Goal: Task Accomplishment & Management: Use online tool/utility

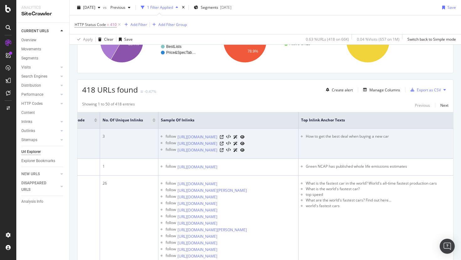
scroll to position [0, 203]
click at [221, 139] on icon at bounding box center [219, 137] width 4 height 4
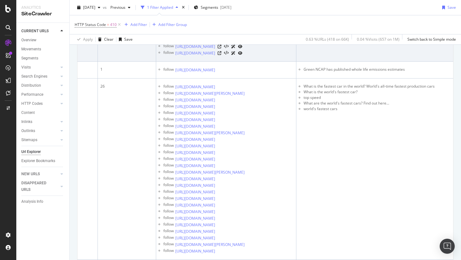
scroll to position [169, 0]
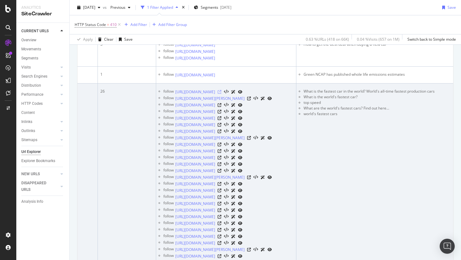
click at [221, 94] on icon at bounding box center [219, 92] width 4 height 4
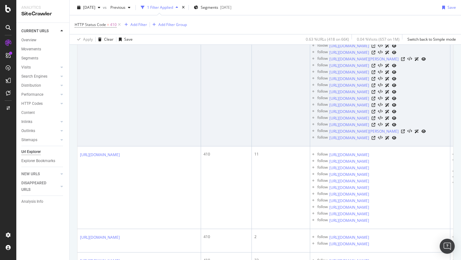
scroll to position [214, 0]
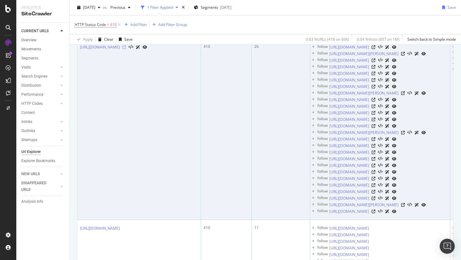
click at [126, 49] on icon at bounding box center [124, 47] width 4 height 4
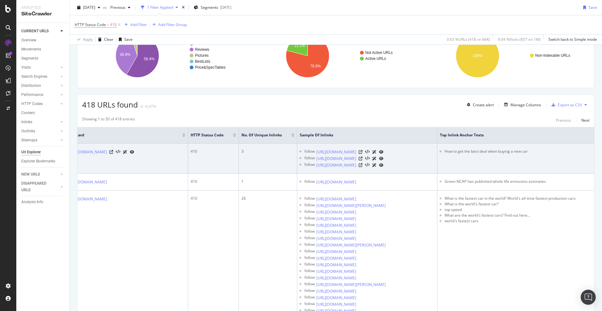
scroll to position [60, 0]
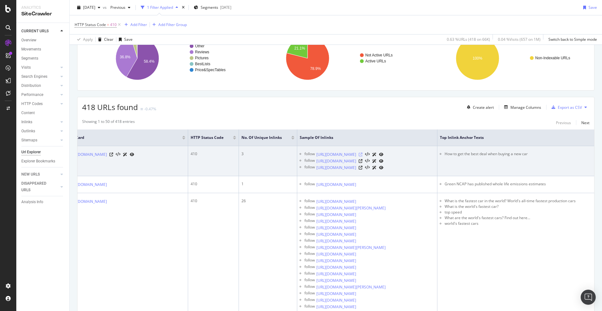
click at [362, 156] on icon at bounding box center [360, 155] width 4 height 4
click at [362, 163] on icon at bounding box center [360, 161] width 4 height 4
click at [362, 169] on icon at bounding box center [360, 168] width 4 height 4
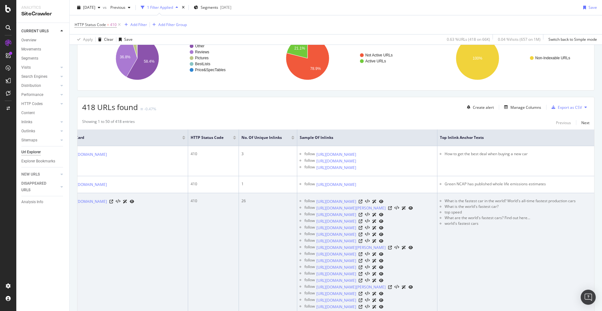
scroll to position [0, 62]
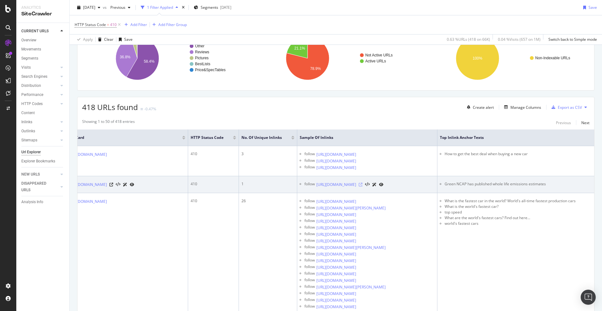
click at [362, 186] on icon at bounding box center [360, 185] width 4 height 4
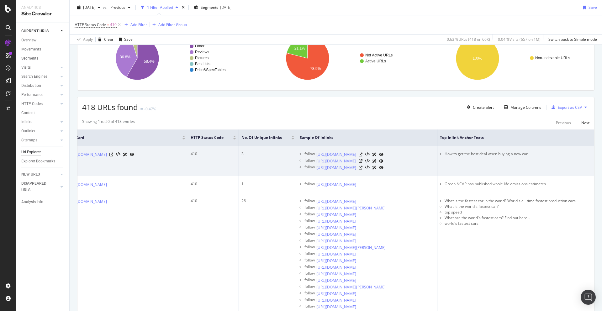
scroll to position [98, 0]
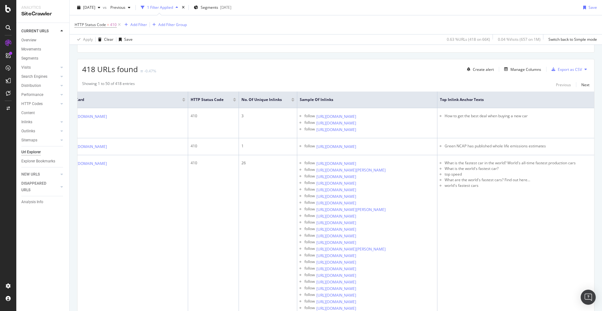
click at [291, 100] on div at bounding box center [292, 101] width 3 height 2
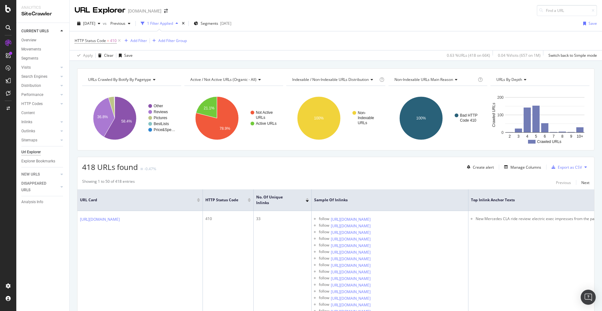
click at [307, 198] on div at bounding box center [306, 199] width 3 height 2
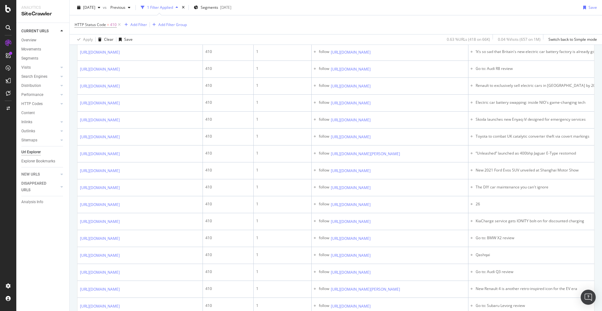
scroll to position [560, 0]
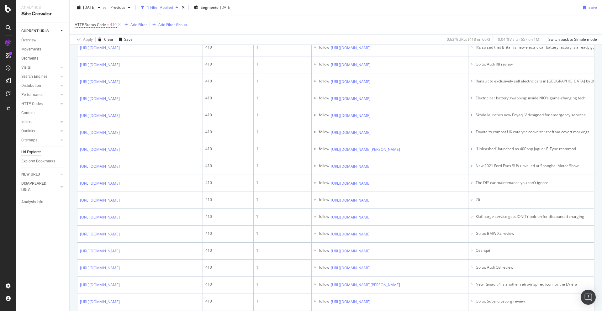
click at [377, 16] on icon at bounding box center [375, 14] width 4 height 4
click at [377, 33] on icon at bounding box center [375, 31] width 4 height 4
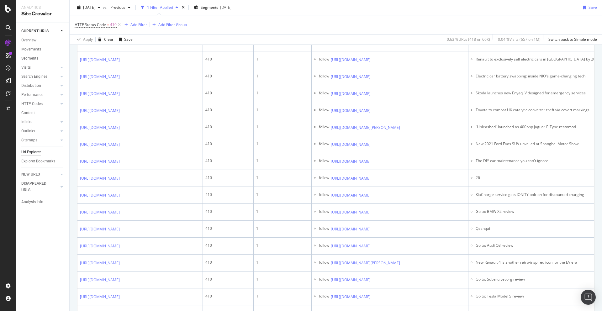
scroll to position [589, 0]
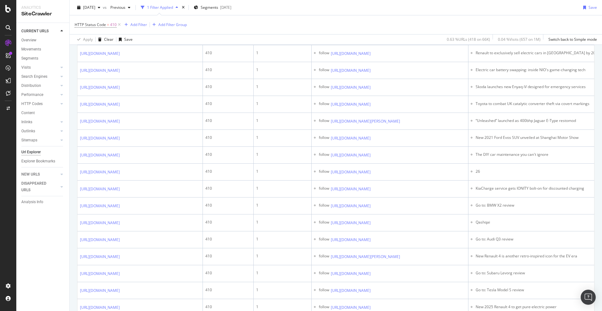
click at [377, 22] on icon at bounding box center [375, 20] width 4 height 4
click at [377, 39] on icon at bounding box center [375, 37] width 4 height 4
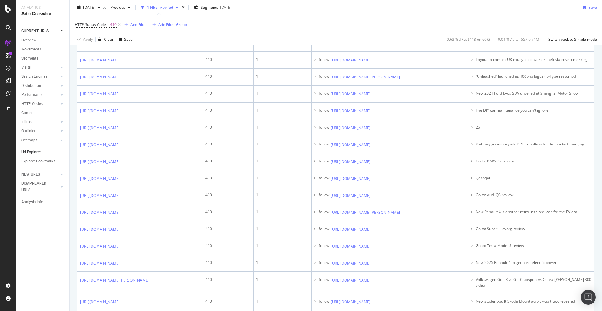
scroll to position [633, 0]
click at [377, 11] on icon at bounding box center [375, 9] width 4 height 4
click at [377, 28] on icon at bounding box center [375, 26] width 4 height 4
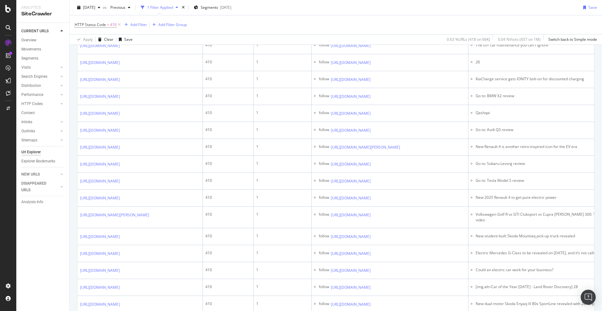
scroll to position [717, 0]
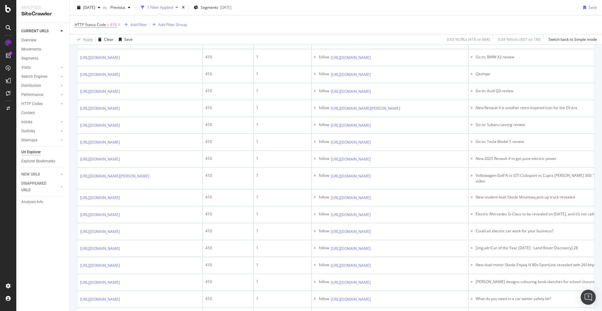
scroll to position [760, 0]
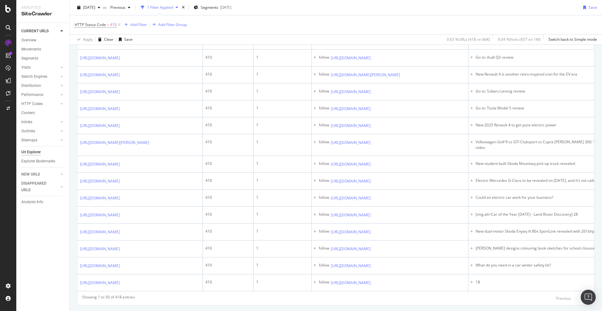
scroll to position [772, 0]
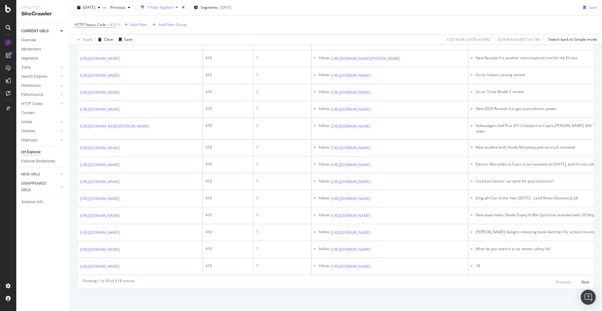
scroll to position [875, 0]
click at [377, 10] on icon at bounding box center [375, 8] width 4 height 4
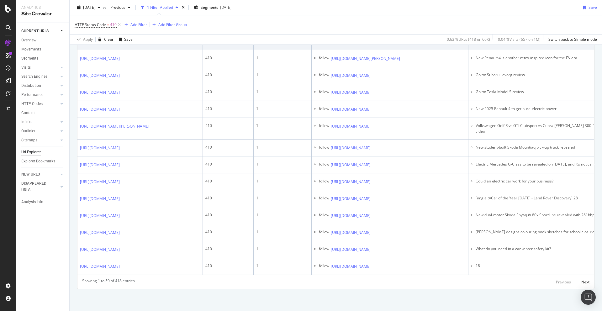
click at [377, 44] on icon at bounding box center [375, 42] width 4 height 4
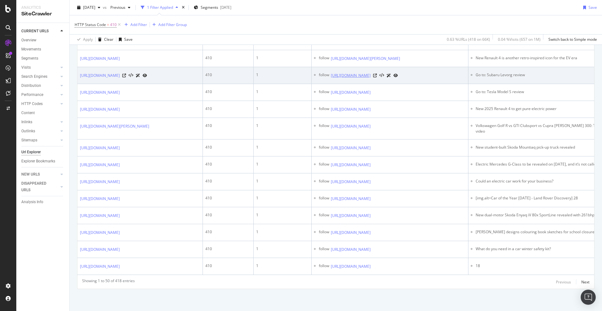
drag, startPoint x: 400, startPoint y: 247, endPoint x: 331, endPoint y: 237, distance: 69.4
click at [331, 84] on td "follow [URL][DOMAIN_NAME]" at bounding box center [389, 75] width 157 height 17
copy link "[URL][DOMAIN_NAME]"
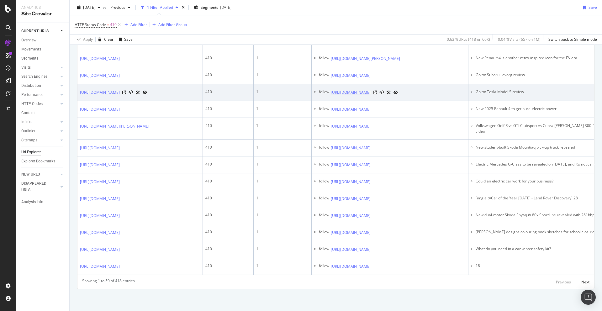
click at [370, 96] on link "[URL][DOMAIN_NAME]" at bounding box center [351, 92] width 40 height 6
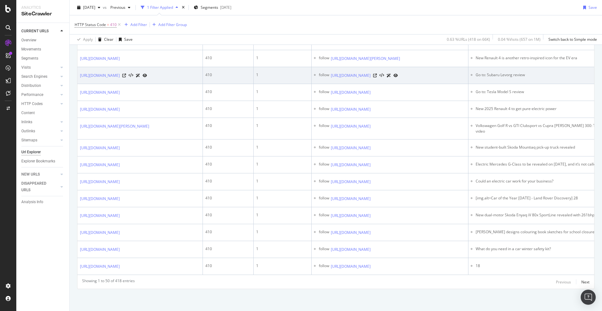
click at [287, 78] on div "1" at bounding box center [282, 75] width 53 height 6
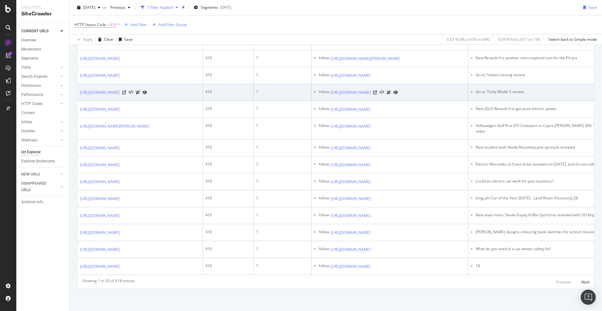
drag, startPoint x: 383, startPoint y: 270, endPoint x: 330, endPoint y: 259, distance: 54.3
click at [330, 101] on td "follow [URL][DOMAIN_NAME]" at bounding box center [389, 92] width 157 height 17
copy link "[URL][DOMAIN_NAME]"
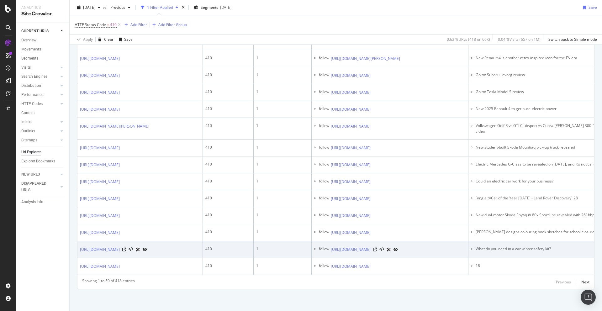
scroll to position [951, 0]
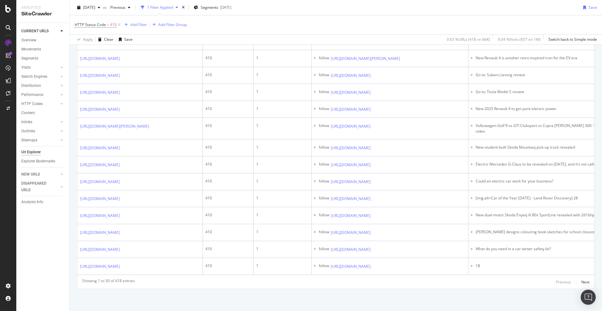
click at [377, 27] on icon at bounding box center [375, 25] width 4 height 4
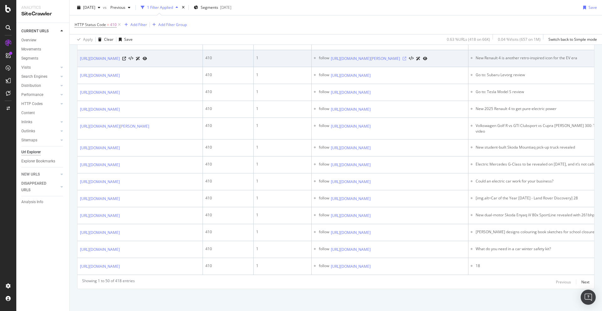
click at [406, 60] on icon at bounding box center [404, 59] width 4 height 4
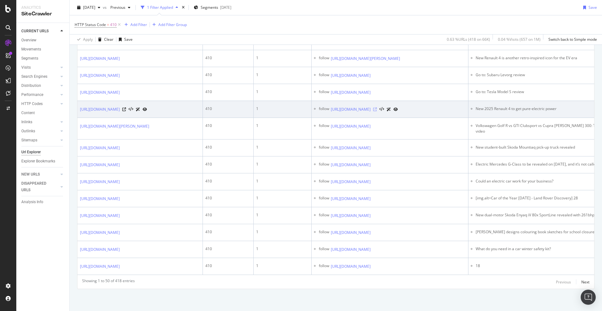
click at [377, 111] on icon at bounding box center [375, 109] width 4 height 4
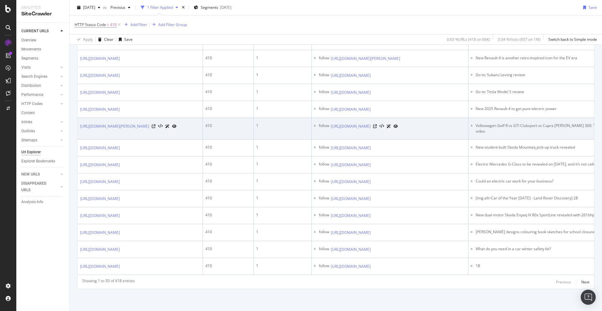
scroll to position [1022, 0]
click at [377, 128] on icon at bounding box center [375, 126] width 4 height 4
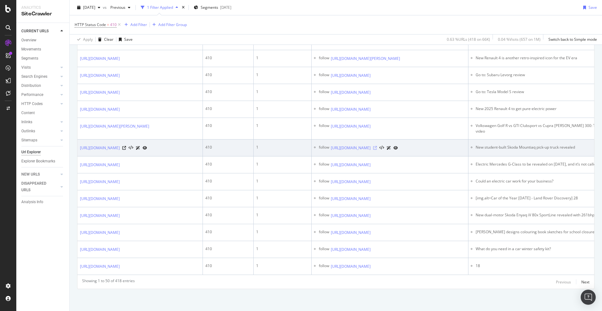
click at [377, 146] on icon at bounding box center [375, 148] width 4 height 4
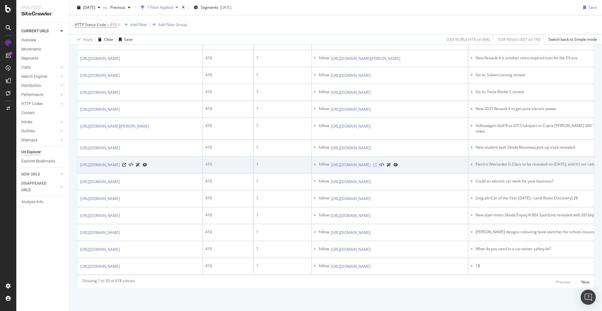
click at [377, 163] on icon at bounding box center [375, 165] width 4 height 4
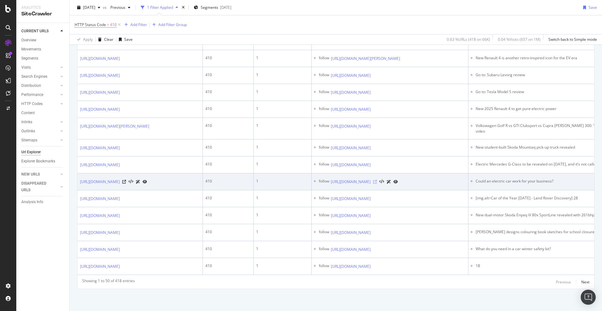
click at [377, 180] on icon at bounding box center [375, 182] width 4 height 4
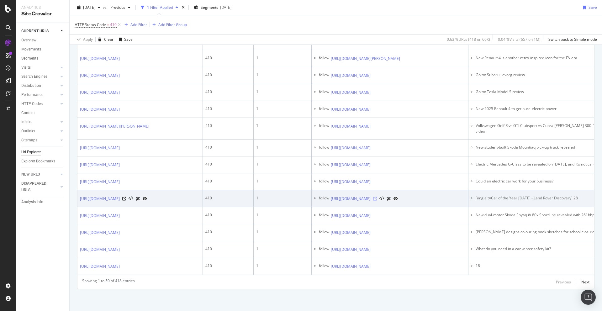
click at [377, 197] on icon at bounding box center [375, 199] width 4 height 4
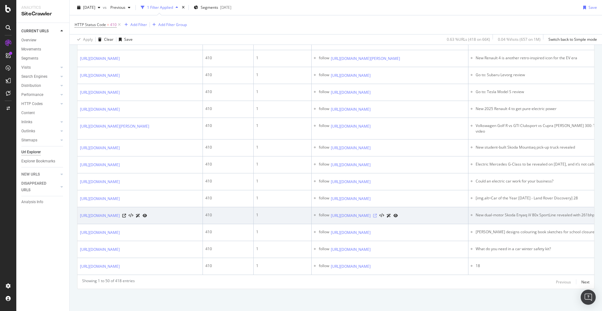
click at [377, 214] on icon at bounding box center [375, 216] width 4 height 4
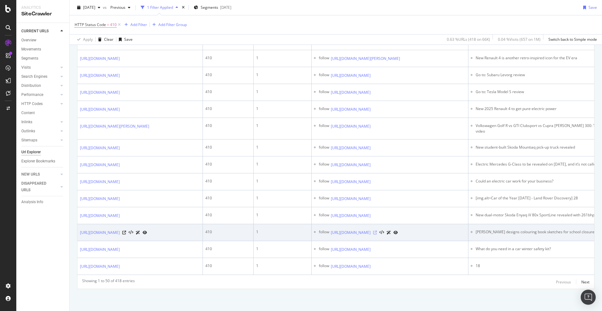
click at [377, 231] on icon at bounding box center [375, 233] width 4 height 4
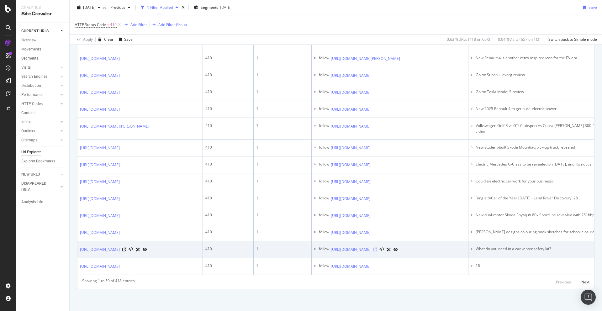
click at [377, 247] on icon at bounding box center [375, 249] width 4 height 4
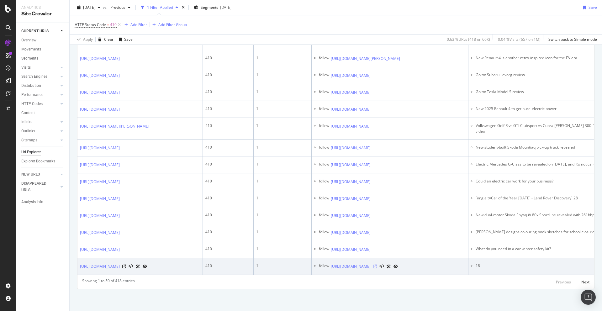
click at [377, 260] on icon at bounding box center [375, 266] width 4 height 4
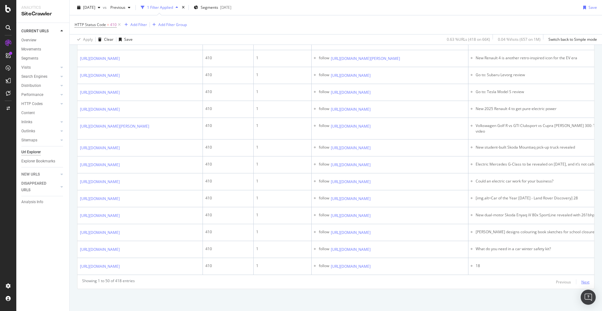
click at [460, 260] on div "Next" at bounding box center [585, 281] width 8 height 5
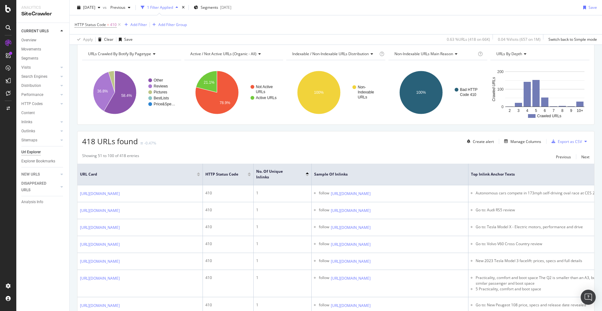
scroll to position [0, 0]
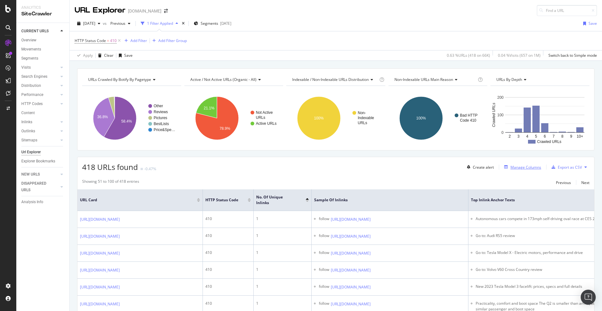
click at [460, 166] on div "Manage Columns" at bounding box center [525, 166] width 31 height 5
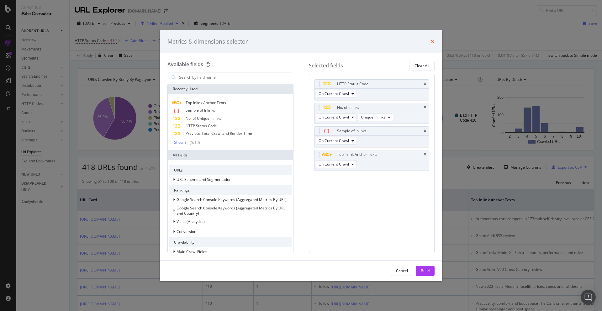
click at [430, 43] on icon "times" at bounding box center [432, 41] width 4 height 5
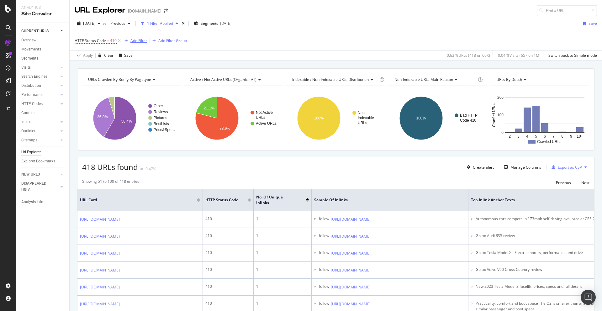
click at [139, 39] on div "Add Filter" at bounding box center [138, 40] width 17 height 5
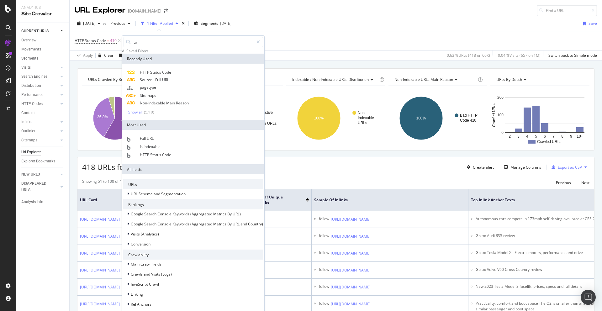
type input "top"
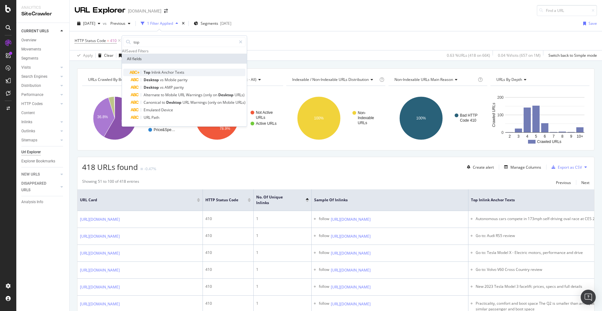
click at [159, 75] on span "Inlink" at bounding box center [156, 72] width 10 height 5
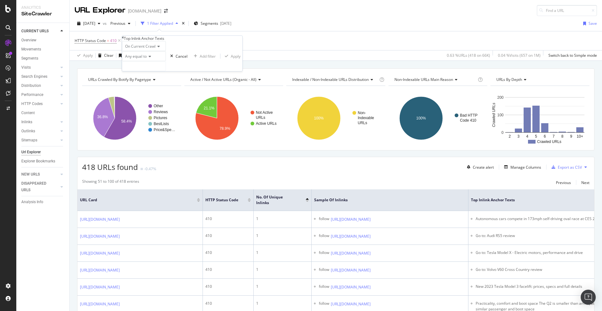
click at [143, 59] on span "Any equal to" at bounding box center [136, 56] width 22 height 5
click at [159, 107] on div "Any contains" at bounding box center [143, 104] width 43 height 7
click at [156, 71] on input "text" at bounding box center [143, 65] width 43 height 9
type input "go to"
click at [240, 59] on div "Apply" at bounding box center [245, 56] width 10 height 5
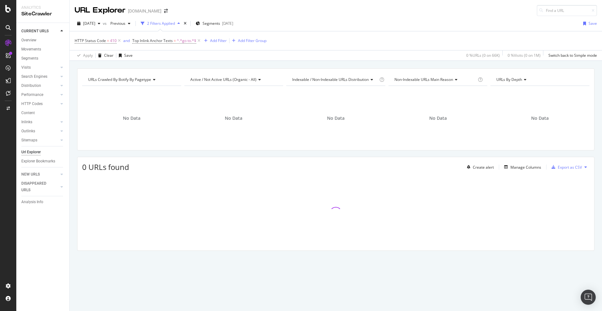
click at [163, 37] on span "Top Inlink Anchor Texts = ^.*go to.*$" at bounding box center [166, 40] width 69 height 9
click at [158, 40] on span "Top Inlink Anchor Texts" at bounding box center [152, 40] width 40 height 5
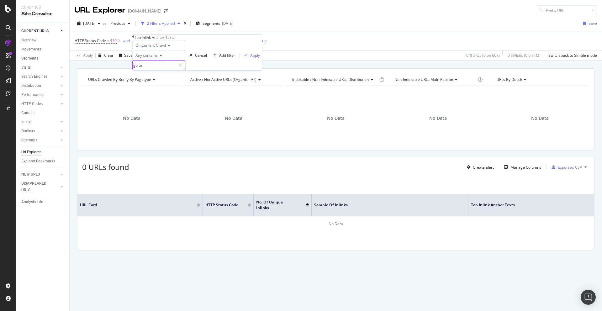
click at [144, 70] on input "go to" at bounding box center [154, 64] width 43 height 9
type input "Go"
click at [250, 58] on div "Apply" at bounding box center [255, 55] width 10 height 5
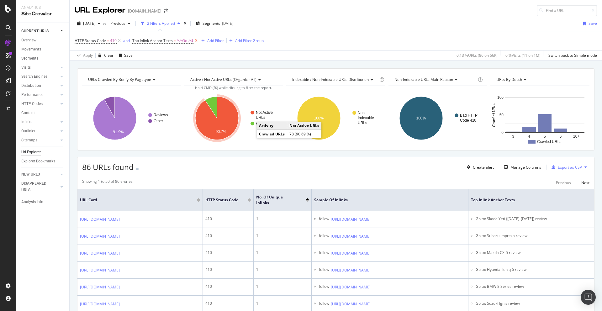
click at [195, 39] on icon at bounding box center [195, 41] width 5 height 6
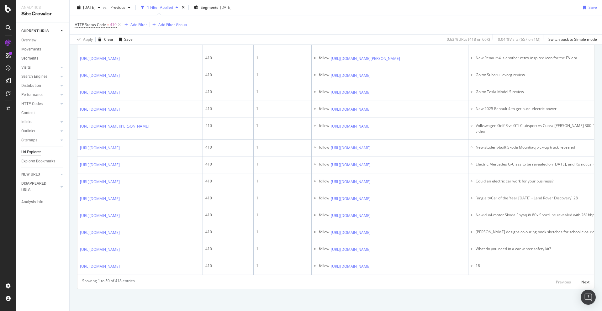
scroll to position [1187, 0]
click at [460, 260] on div "Next" at bounding box center [585, 281] width 8 height 5
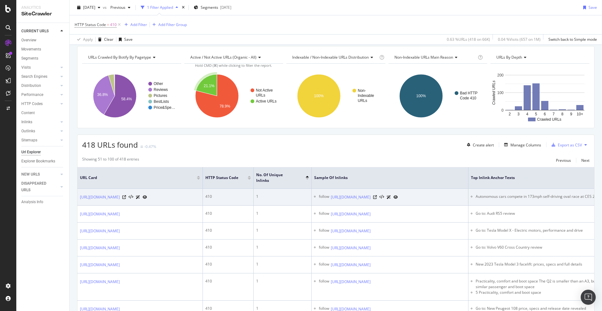
scroll to position [23, 0]
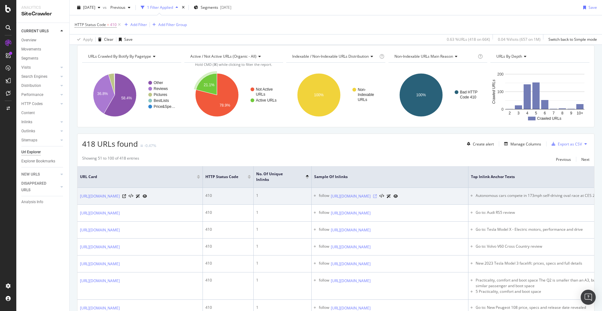
click at [377, 194] on icon at bounding box center [375, 196] width 4 height 4
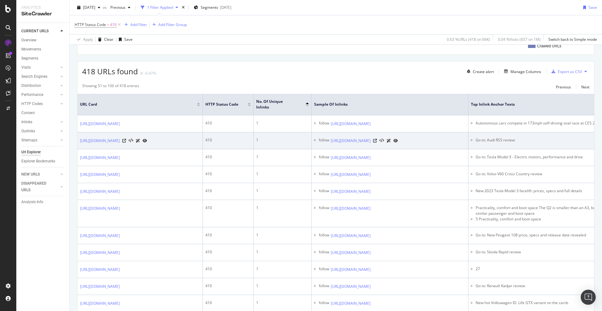
scroll to position [118, 0]
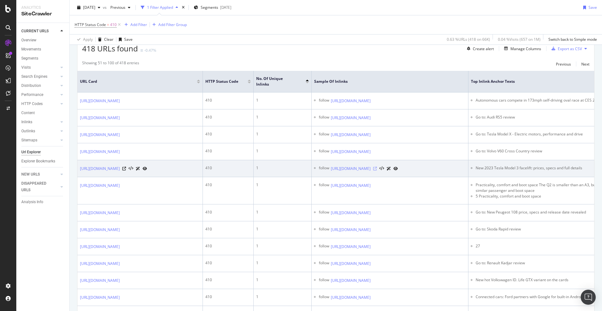
click at [377, 170] on icon at bounding box center [375, 169] width 4 height 4
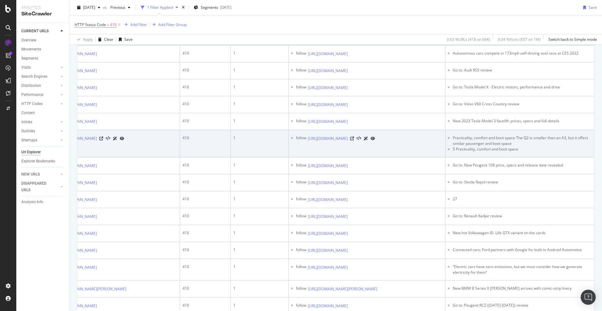
scroll to position [0, 25]
click at [352, 140] on icon at bounding box center [350, 139] width 4 height 4
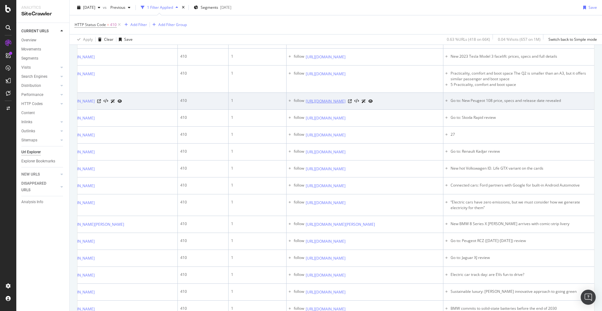
scroll to position [233, 0]
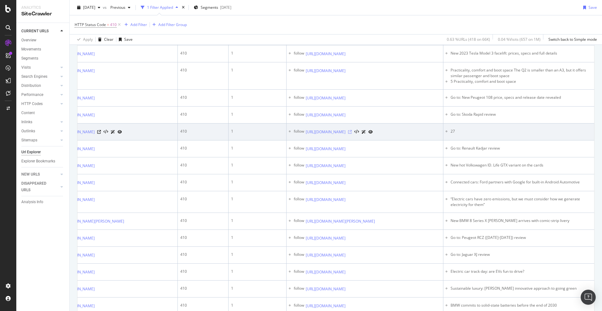
click at [352, 134] on icon at bounding box center [350, 132] width 4 height 4
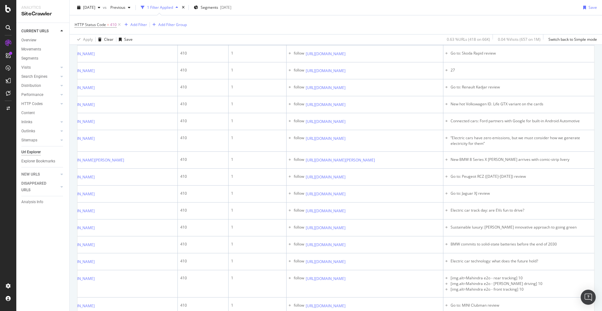
scroll to position [295, 0]
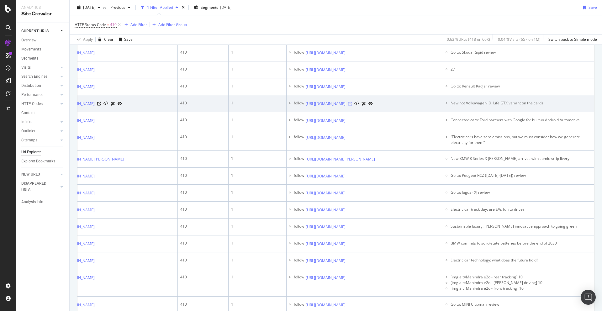
click at [352, 106] on icon at bounding box center [350, 104] width 4 height 4
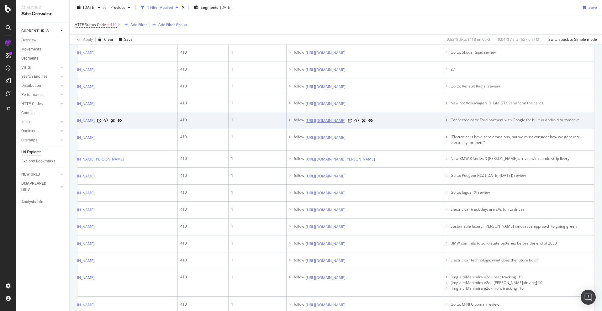
scroll to position [300, 0]
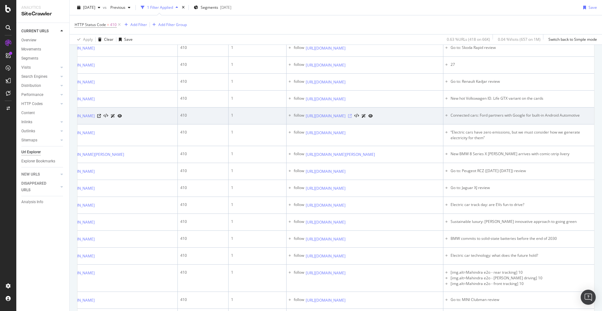
click at [352, 118] on icon at bounding box center [350, 116] width 4 height 4
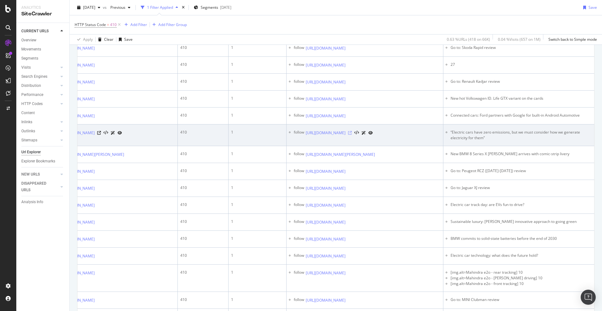
click at [352, 135] on icon at bounding box center [350, 133] width 4 height 4
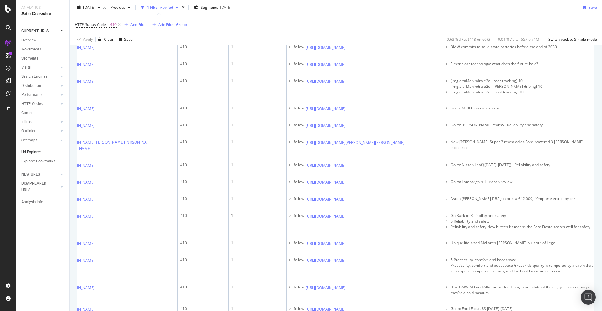
scroll to position [497, 0]
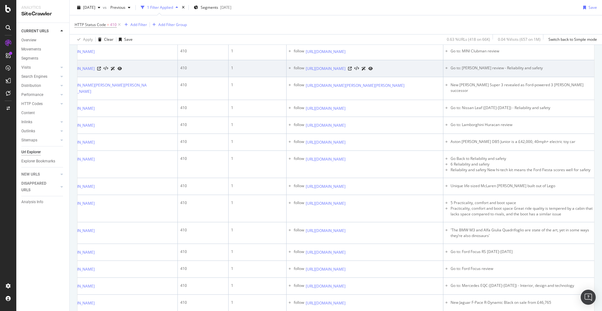
scroll to position [563, 0]
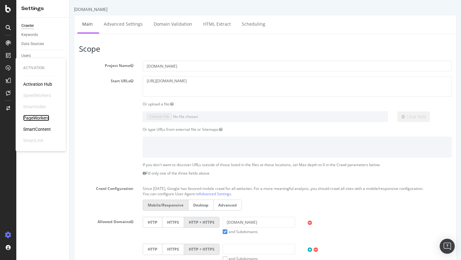
click at [36, 119] on div "PageWorkers" at bounding box center [36, 118] width 26 height 6
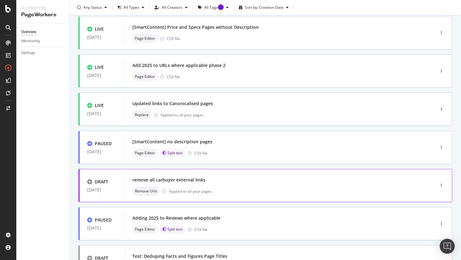
scroll to position [58, 0]
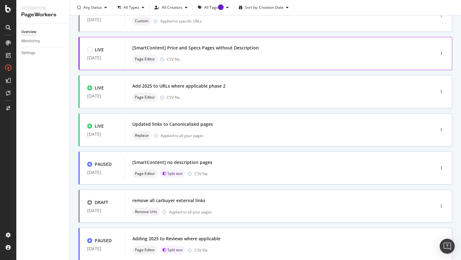
click at [205, 59] on div "Page Editor CSV file" at bounding box center [270, 59] width 276 height 9
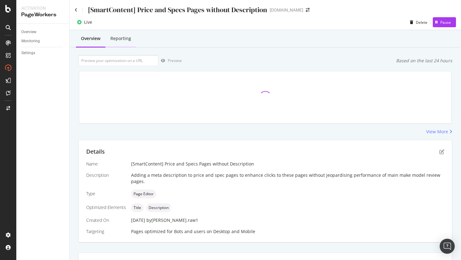
click at [121, 40] on div "Reporting" at bounding box center [120, 38] width 21 height 6
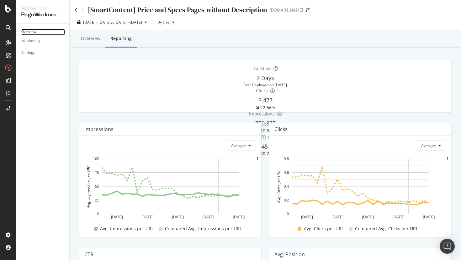
click at [36, 30] on div "Overview" at bounding box center [28, 32] width 15 height 7
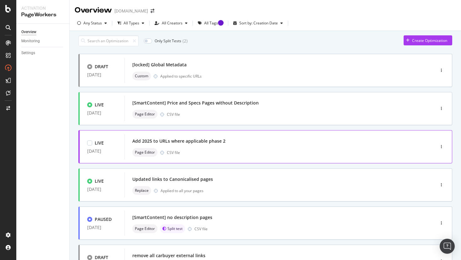
click at [210, 149] on div "Add 2025 to URLs where applicable phase 2 Page Editor CSV file" at bounding box center [270, 147] width 276 height 20
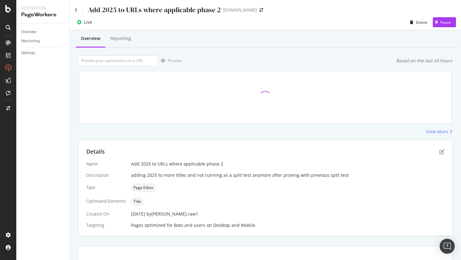
scroll to position [5, 0]
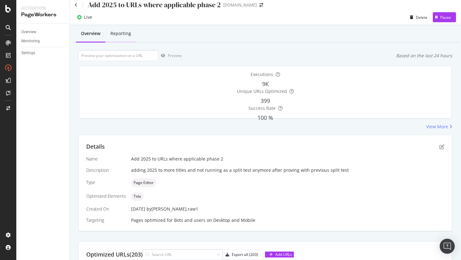
click at [117, 29] on div "Reporting" at bounding box center [120, 33] width 31 height 17
